Goal: Information Seeking & Learning: Learn about a topic

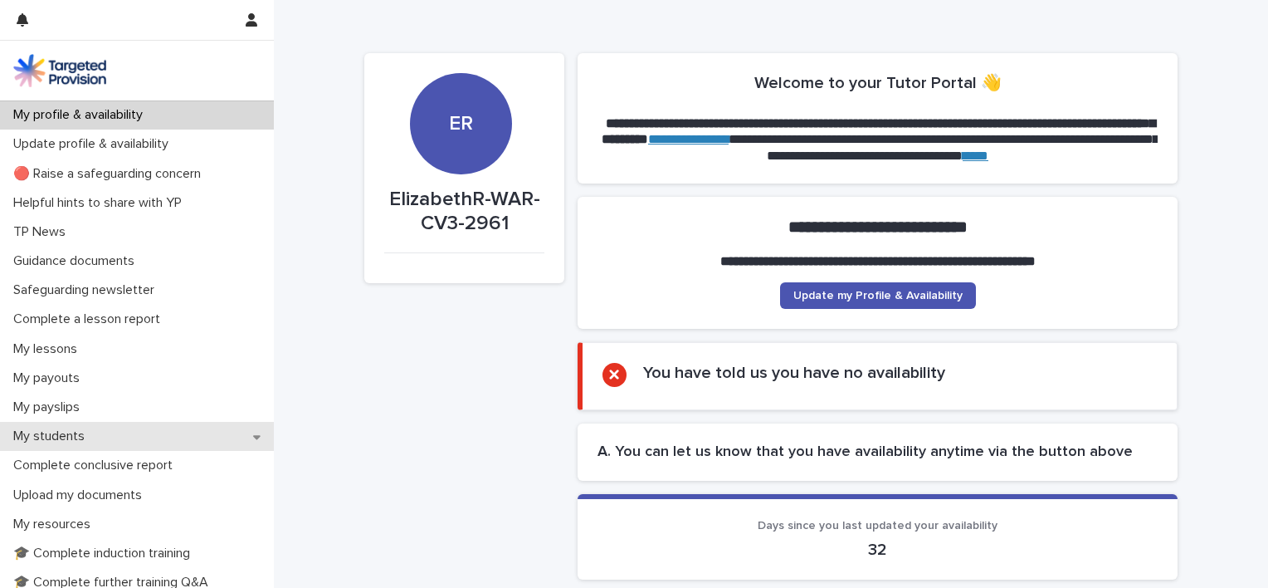
click at [253, 434] on icon at bounding box center [256, 437] width 7 height 12
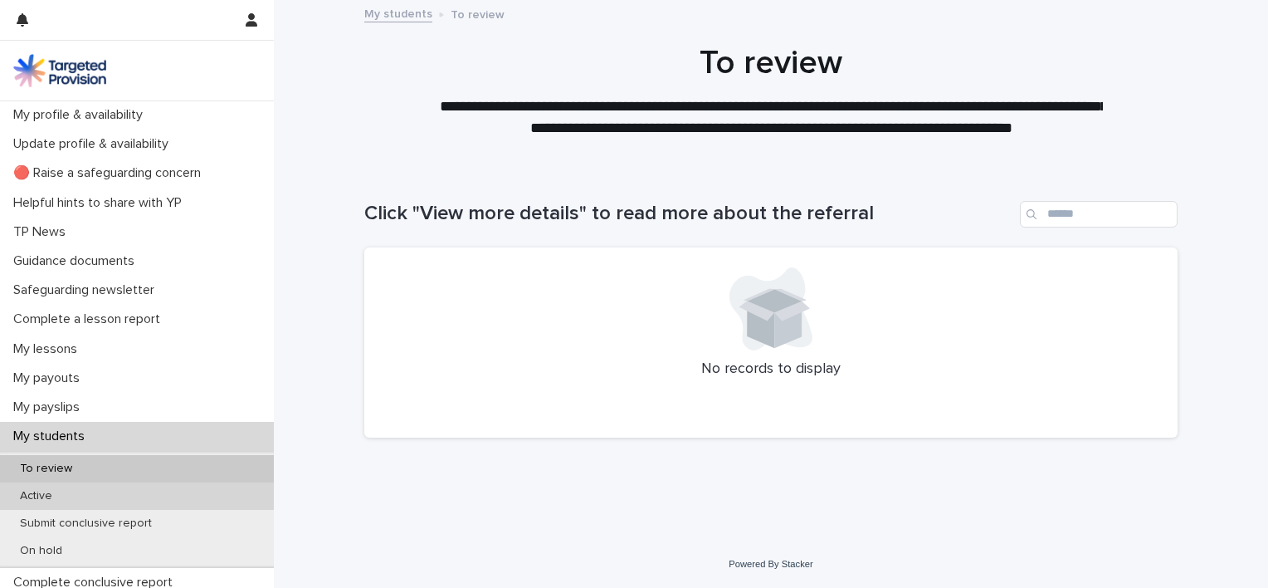
click at [51, 503] on div "Active" at bounding box center [137, 495] width 274 height 27
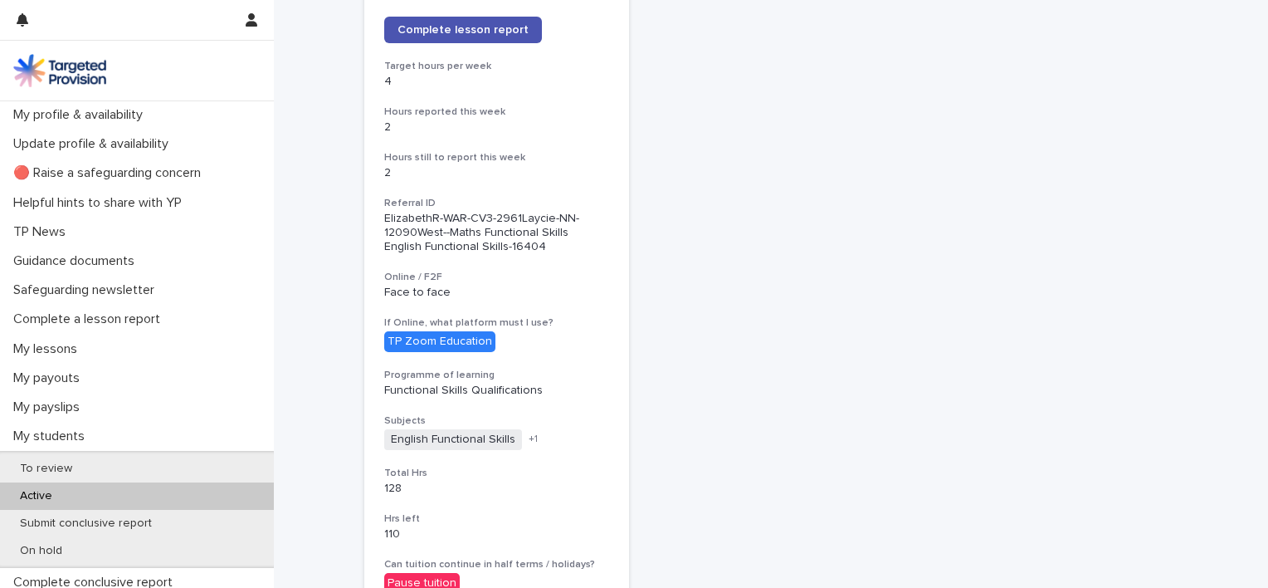
scroll to position [1028, 0]
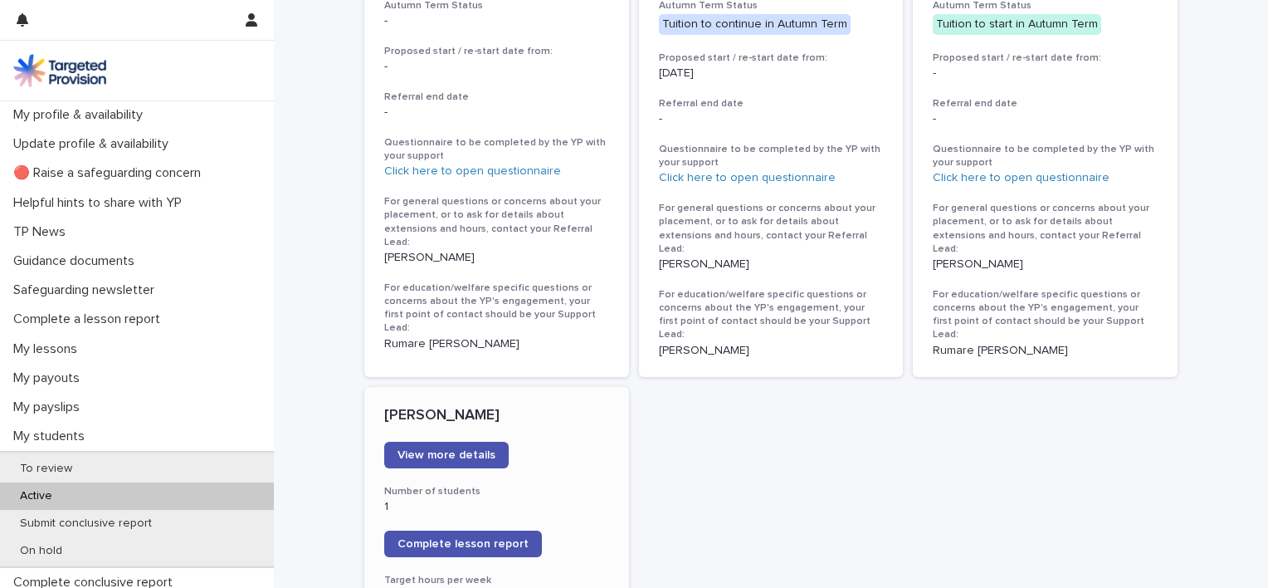
click at [442, 407] on p "[PERSON_NAME]" at bounding box center [496, 416] width 225 height 18
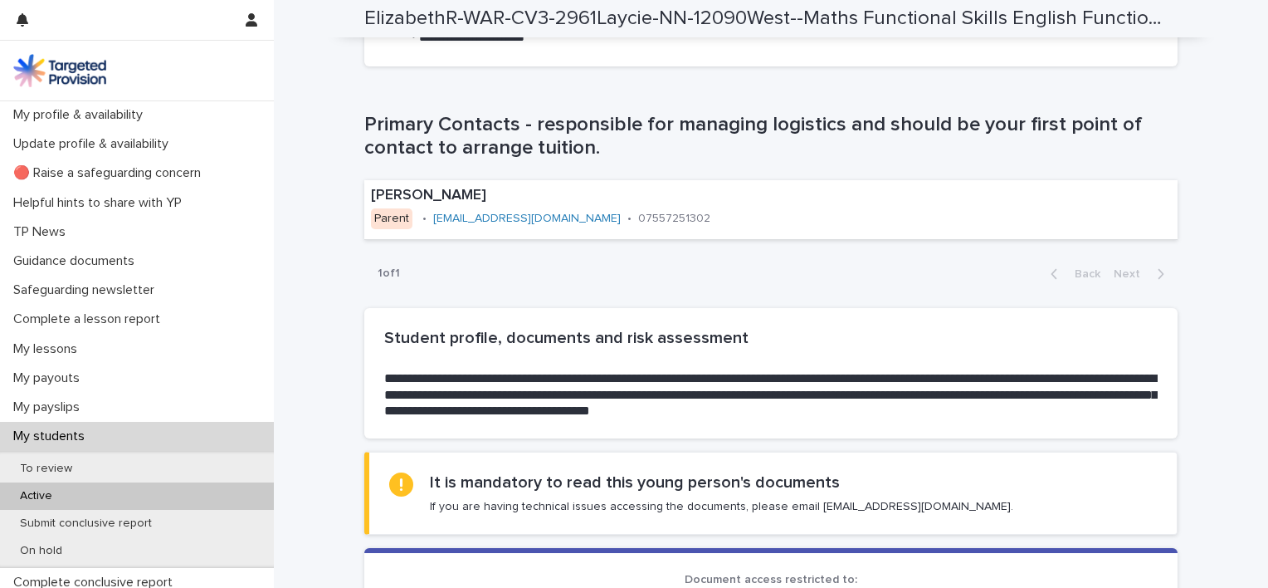
scroll to position [1541, 0]
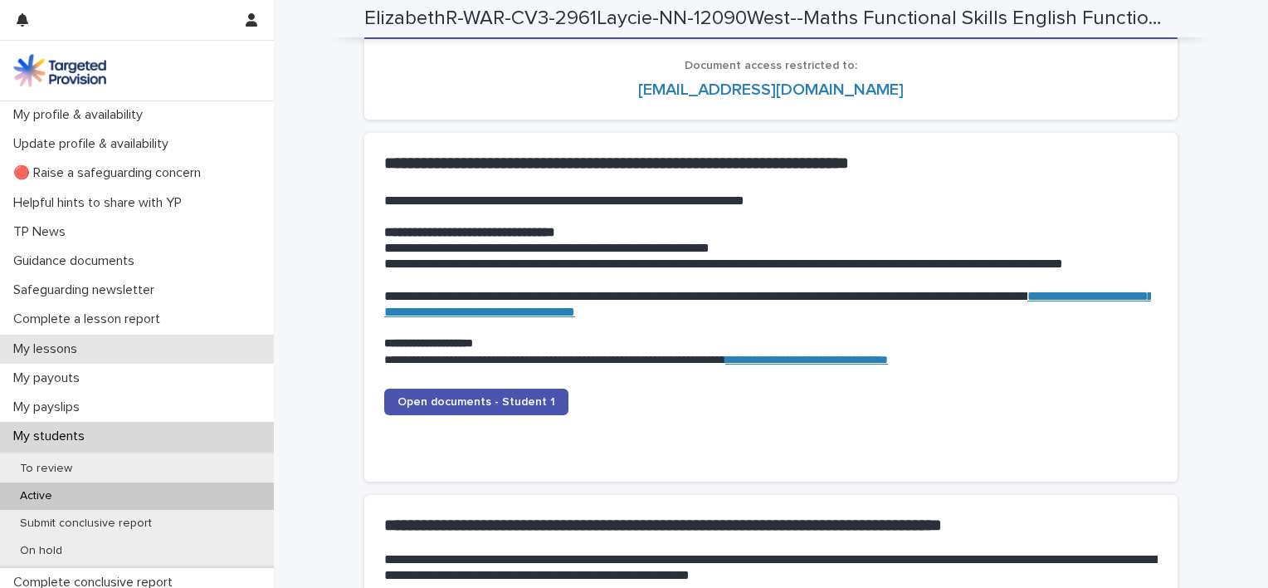
click at [46, 344] on p "My lessons" at bounding box center [49, 349] width 84 height 16
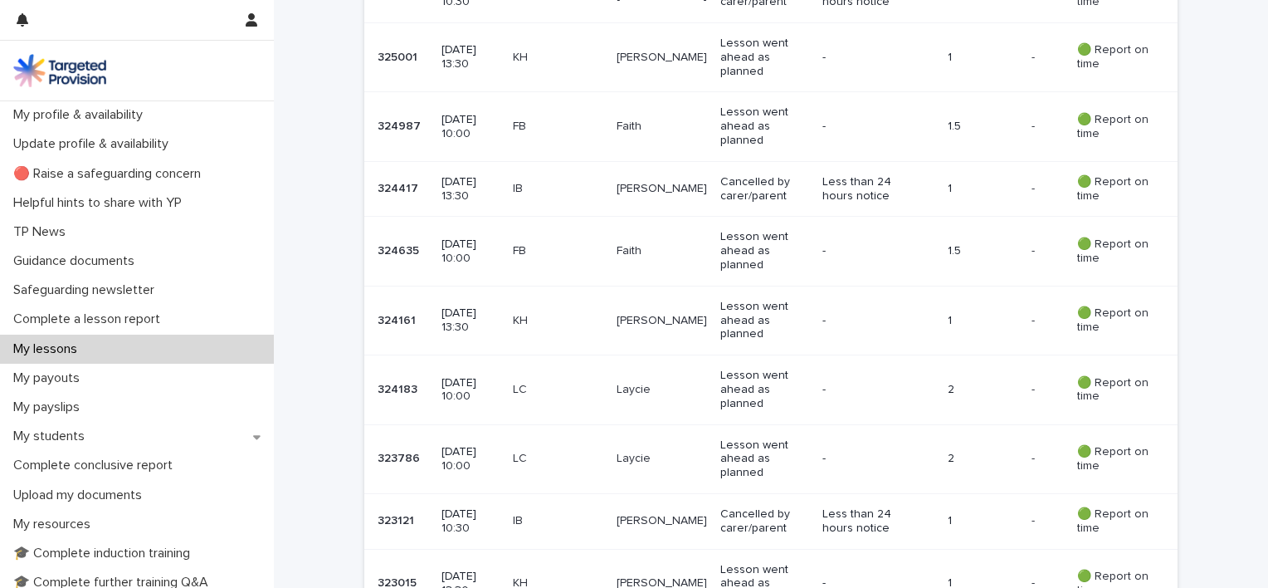
scroll to position [1028, 0]
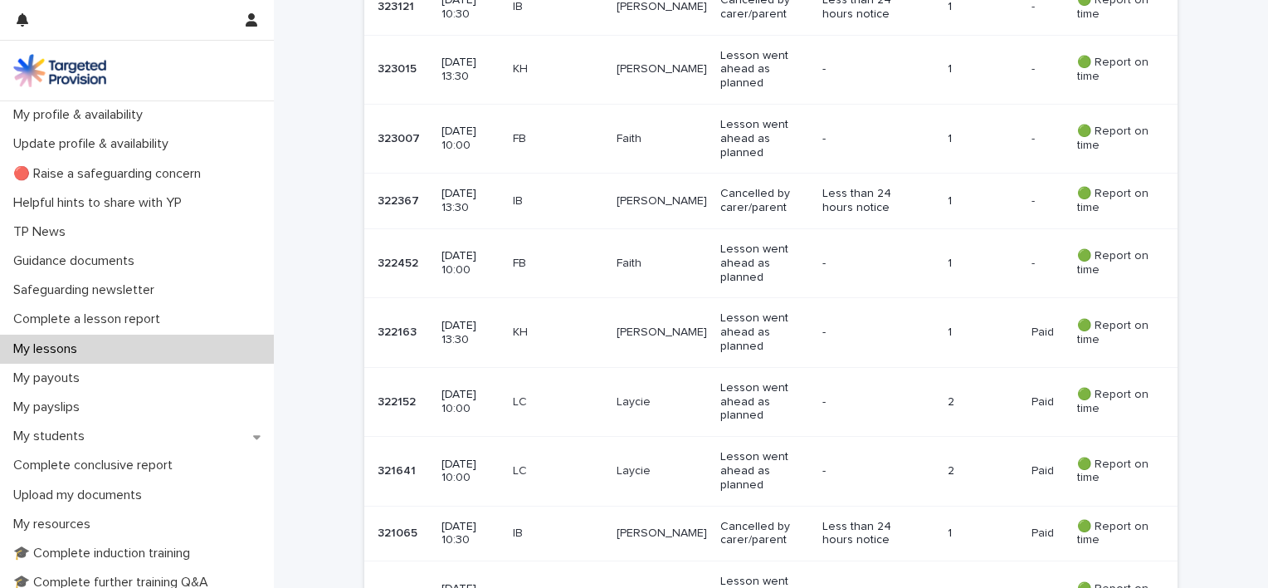
click at [462, 408] on p "[DATE] 10:00" at bounding box center [471, 402] width 58 height 28
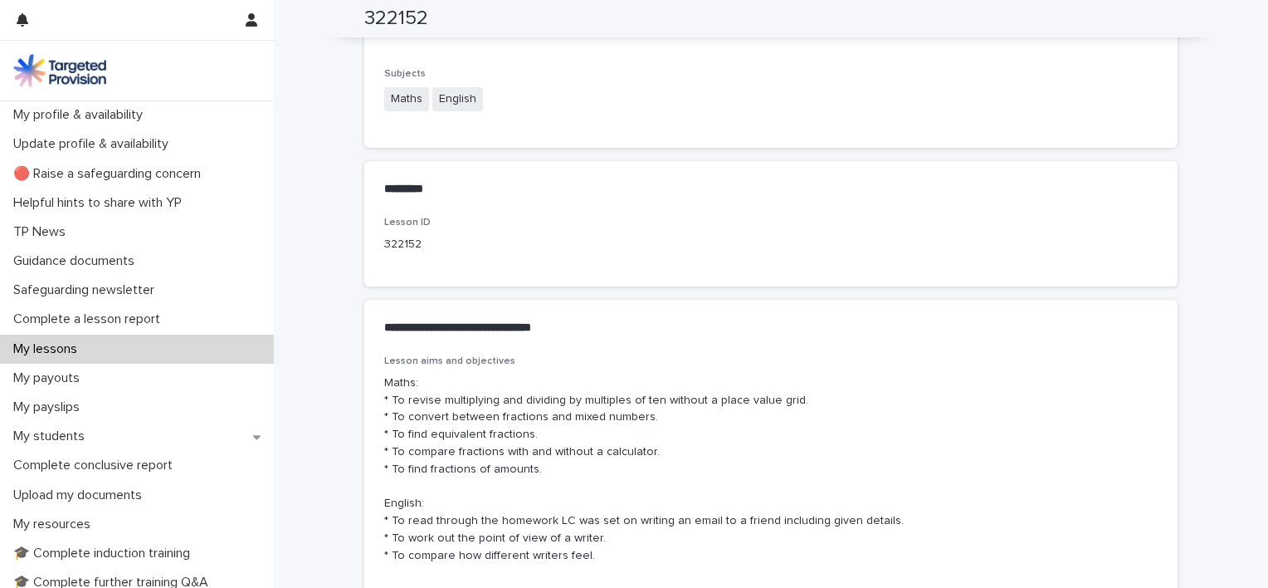
scroll to position [1215, 0]
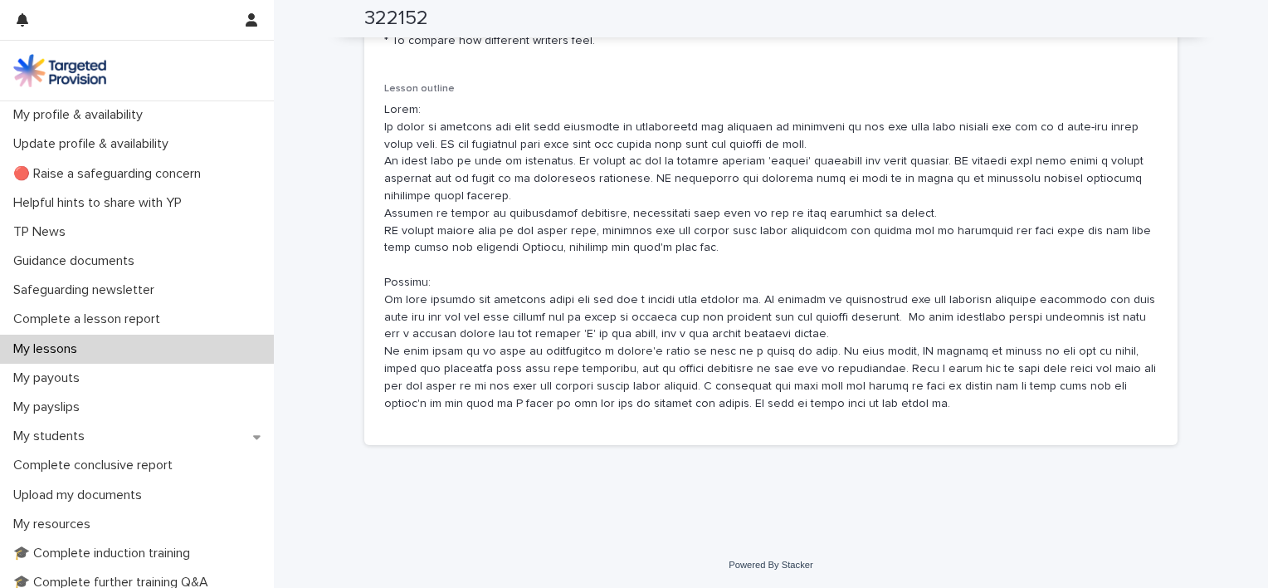
click at [1147, 95] on div "Lesson outline" at bounding box center [771, 254] width 774 height 343
click at [97, 435] on div "My students" at bounding box center [137, 436] width 274 height 29
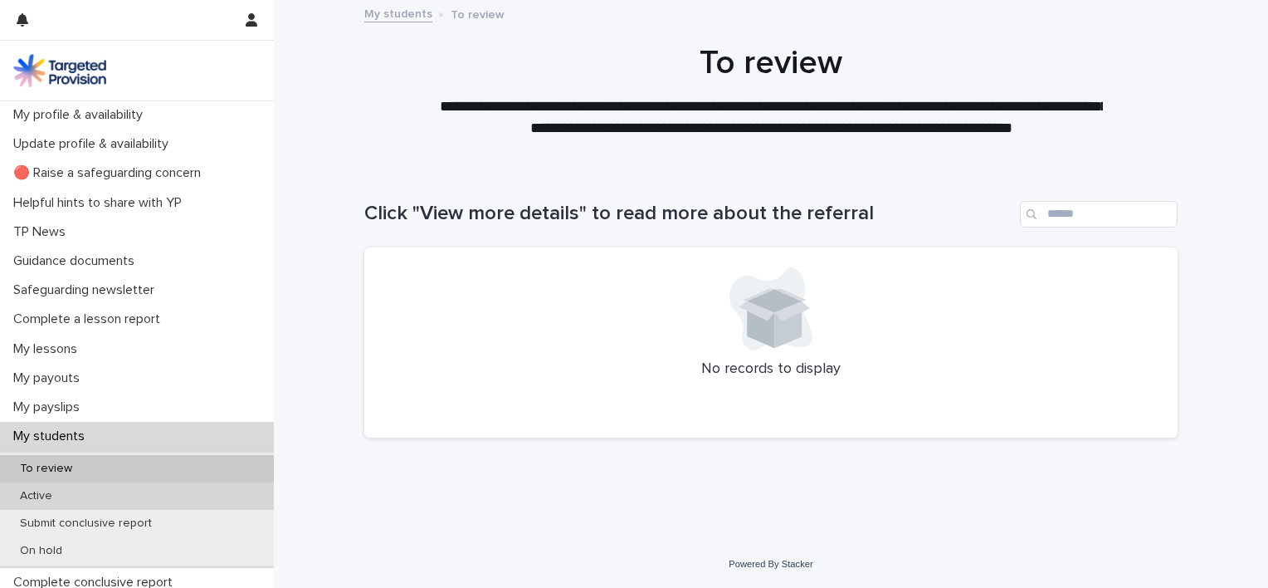
click at [53, 487] on div "Active" at bounding box center [137, 495] width 274 height 27
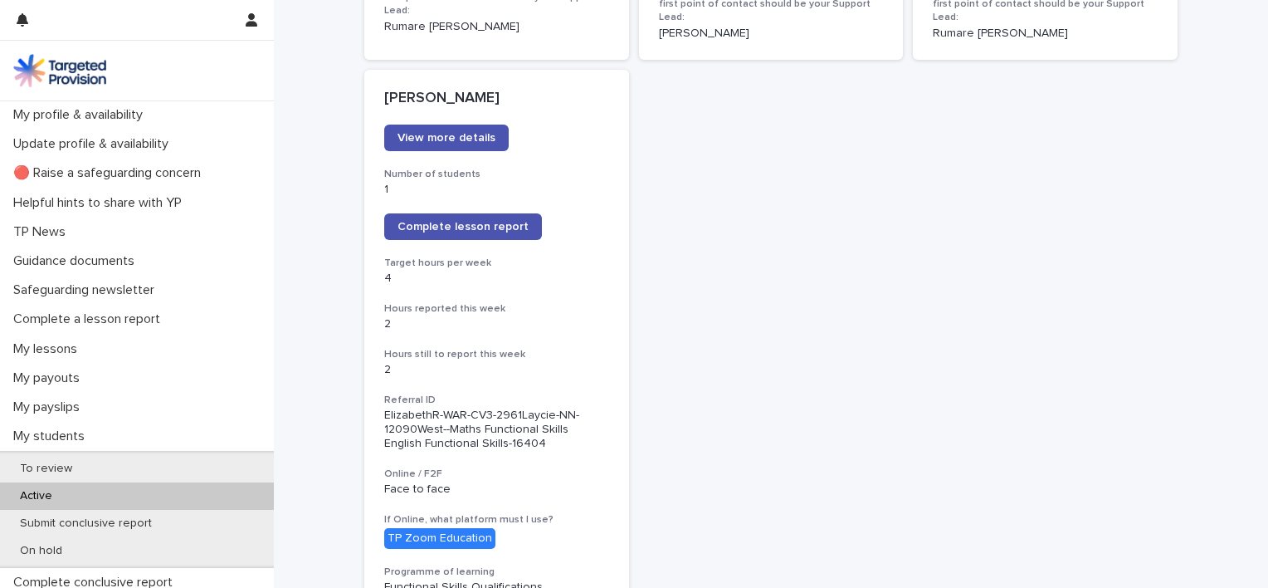
scroll to position [1360, 0]
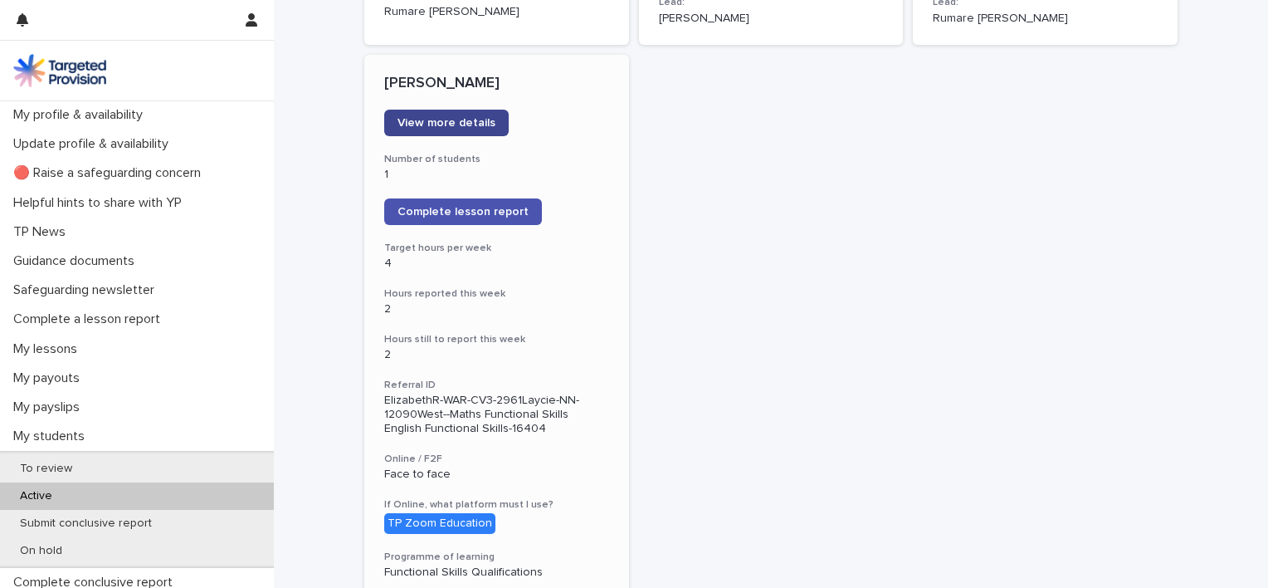
click at [476, 117] on span "View more details" at bounding box center [447, 123] width 98 height 12
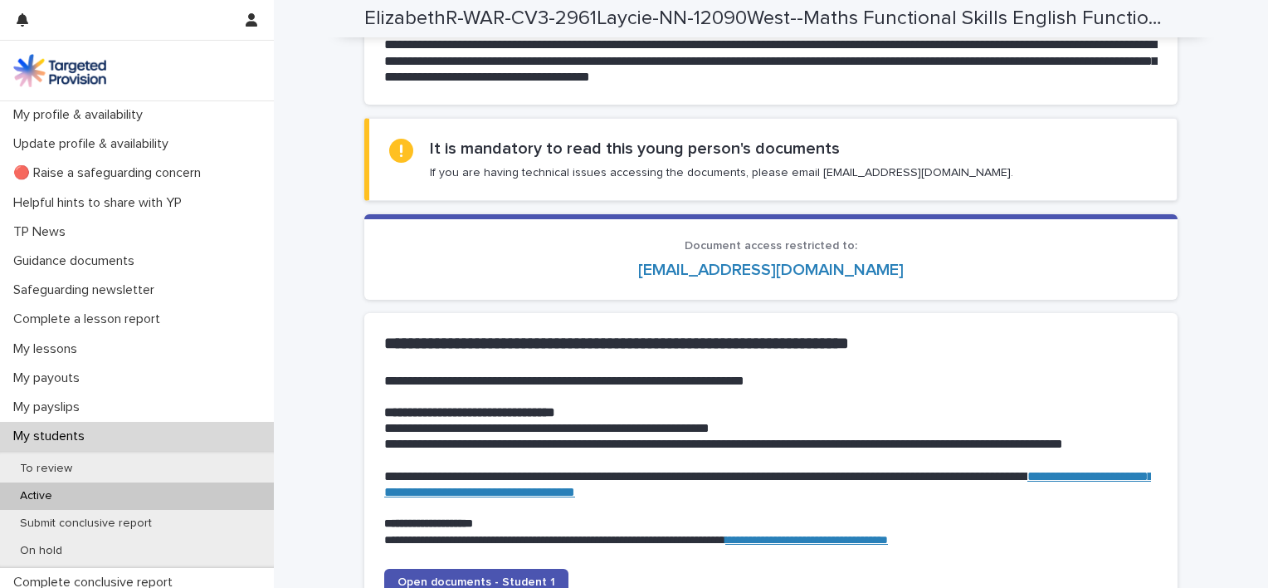
scroll to position [1875, 0]
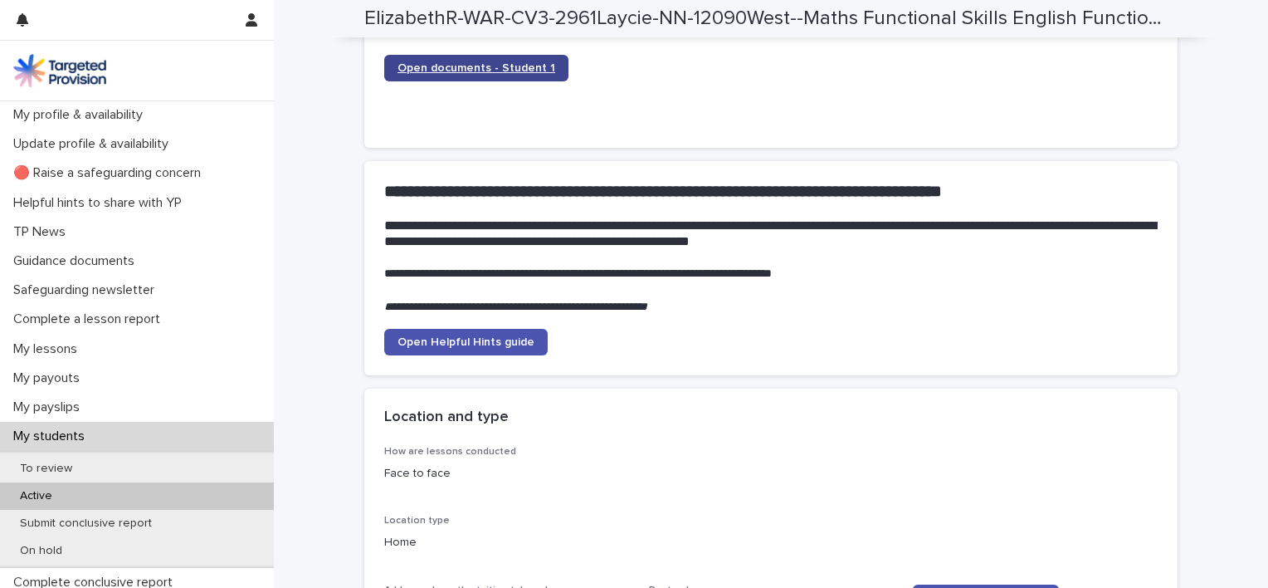
click at [502, 74] on link "Open documents - Student 1" at bounding box center [476, 68] width 184 height 27
click at [505, 60] on link "Open documents - Student 1" at bounding box center [476, 68] width 184 height 27
